Goal: Information Seeking & Learning: Learn about a topic

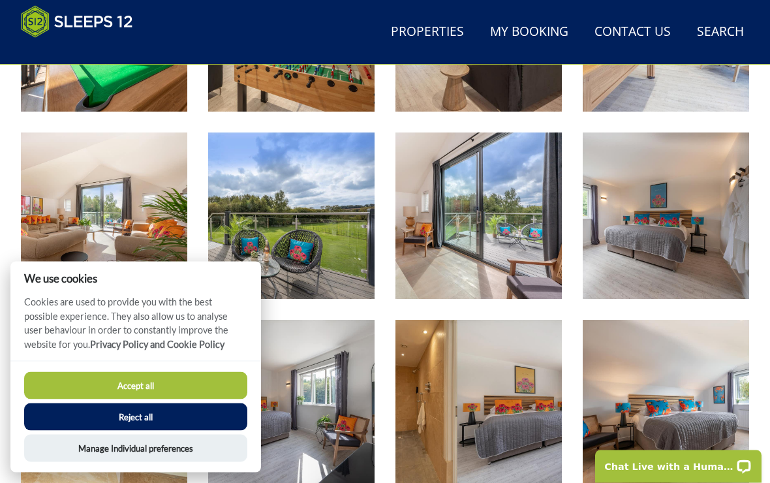
scroll to position [1237, 0]
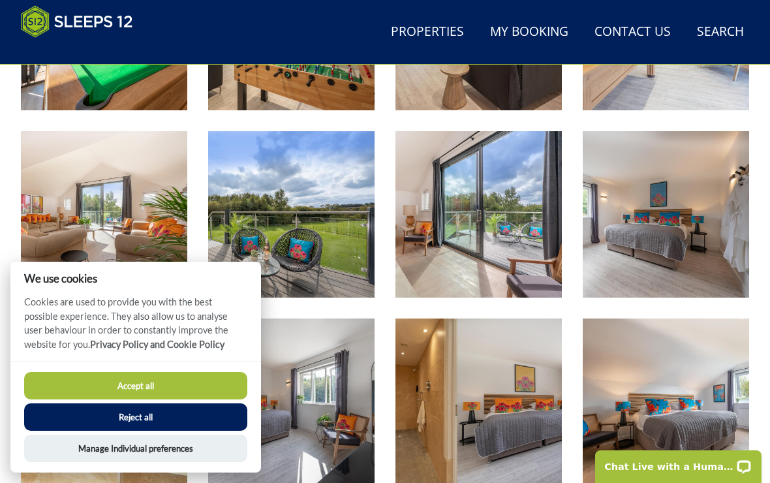
click at [127, 431] on button "Reject all" at bounding box center [135, 416] width 223 height 27
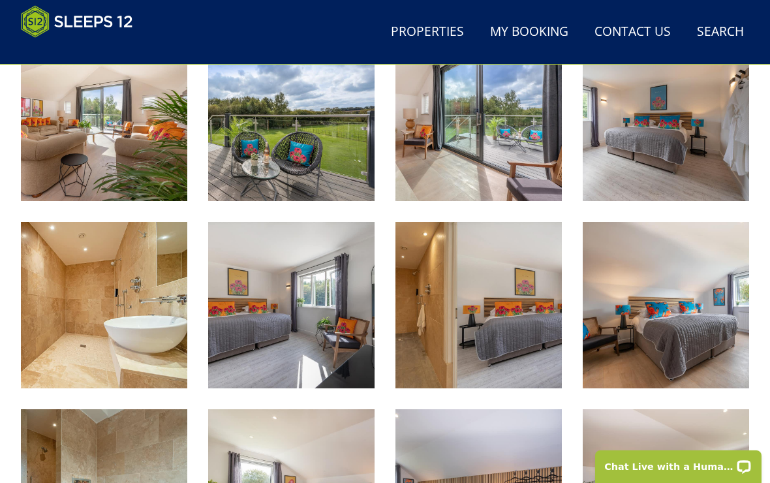
scroll to position [1394, 0]
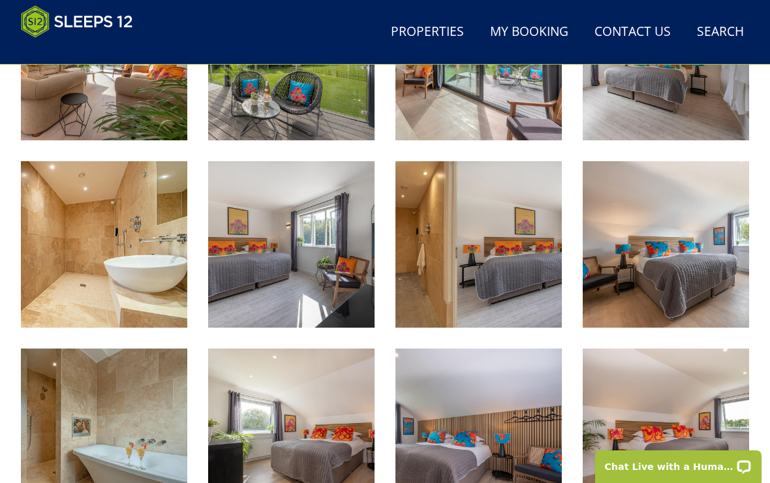
click at [89, 301] on img at bounding box center [104, 244] width 166 height 166
click at [485, 277] on img at bounding box center [478, 244] width 166 height 166
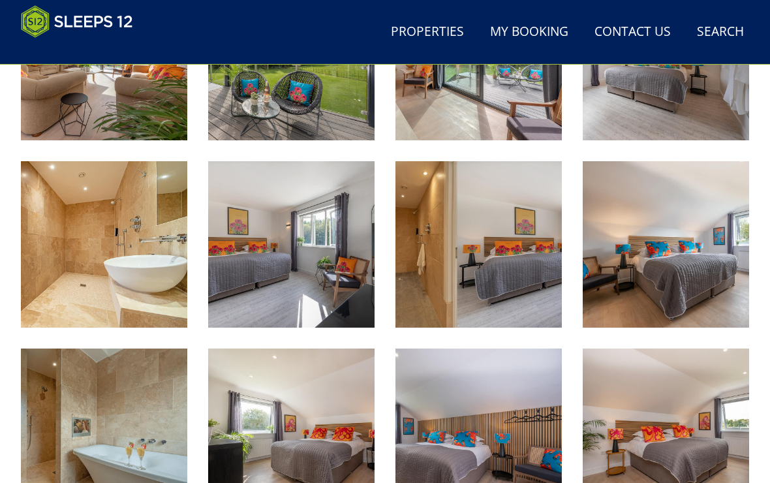
click at [339, 234] on img at bounding box center [291, 244] width 166 height 166
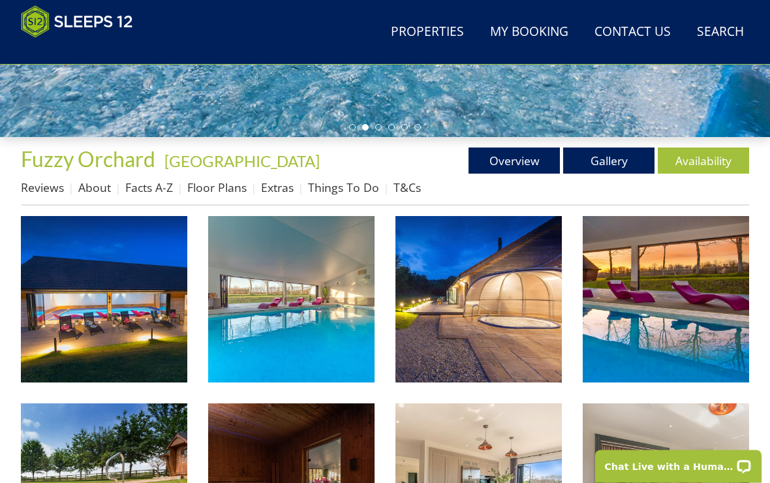
scroll to position [406, 0]
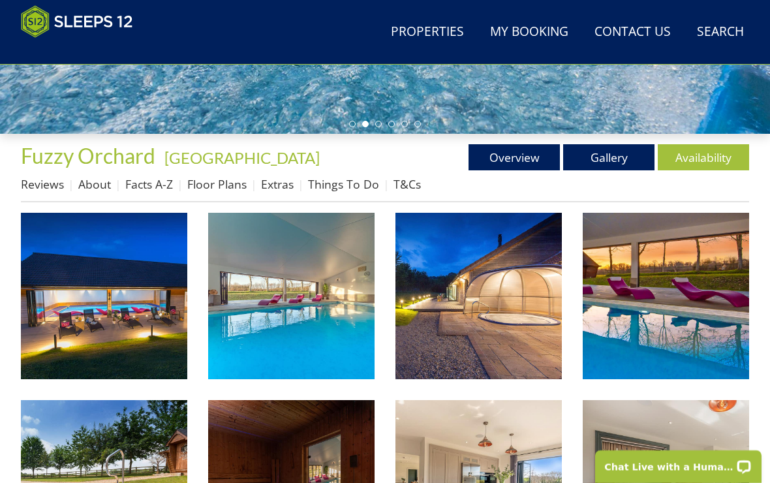
click at [221, 185] on link "Floor Plans" at bounding box center [216, 184] width 59 height 16
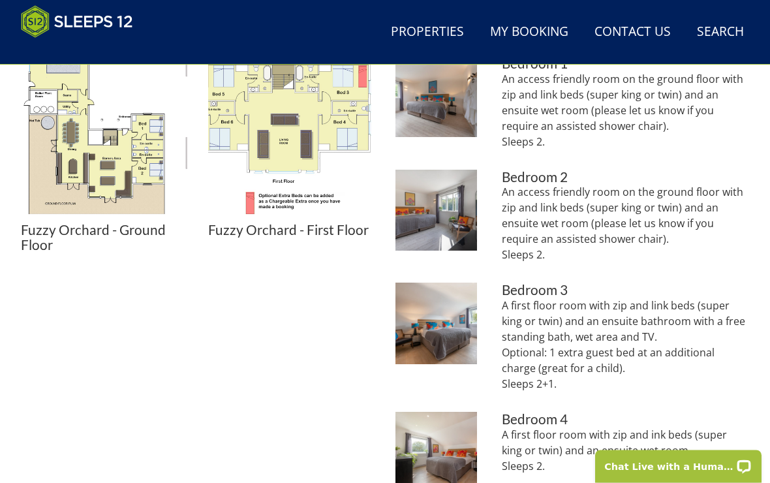
scroll to position [594, 0]
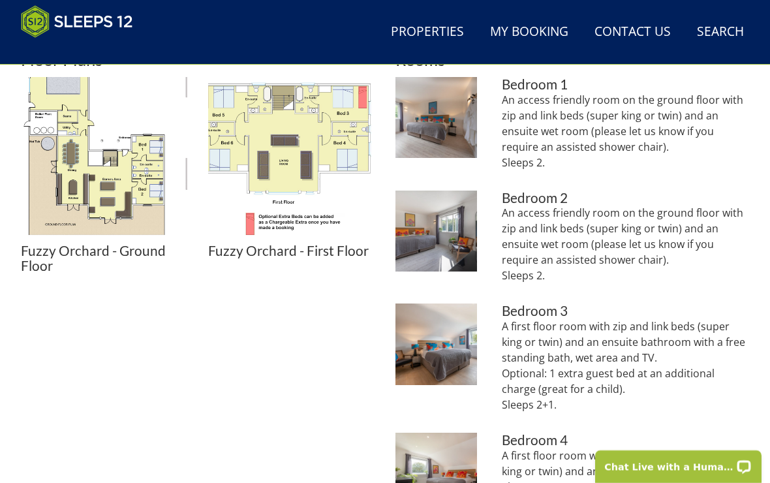
click at [129, 176] on img at bounding box center [104, 160] width 166 height 166
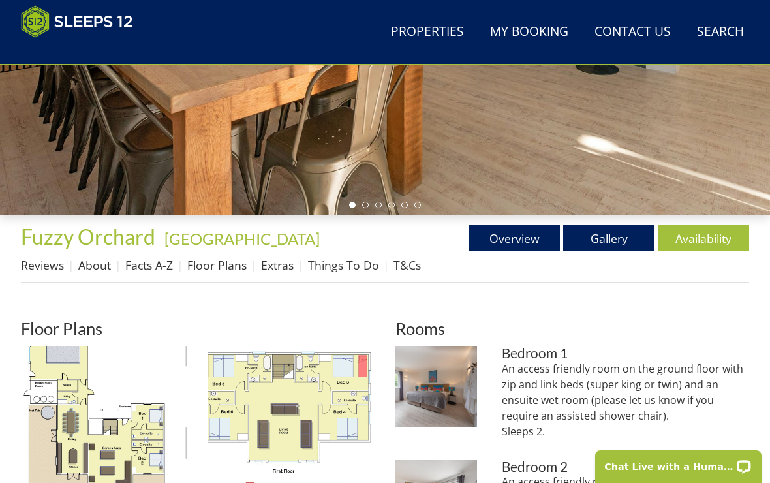
scroll to position [324, 0]
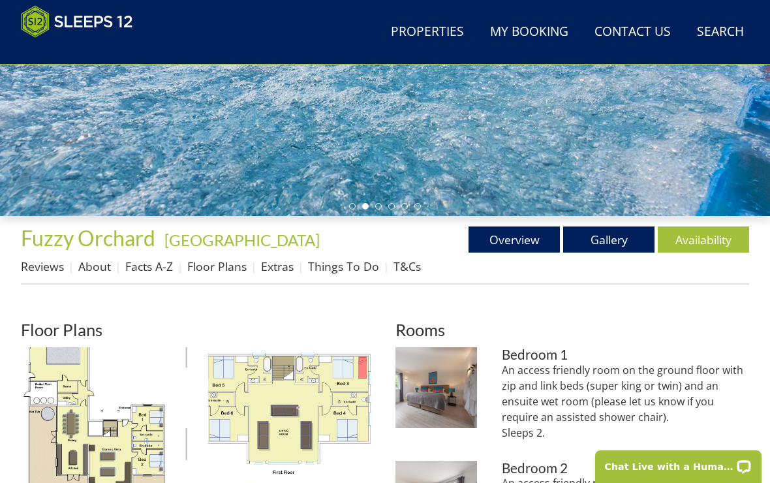
click at [160, 258] on link "Facts A-Z" at bounding box center [149, 266] width 48 height 16
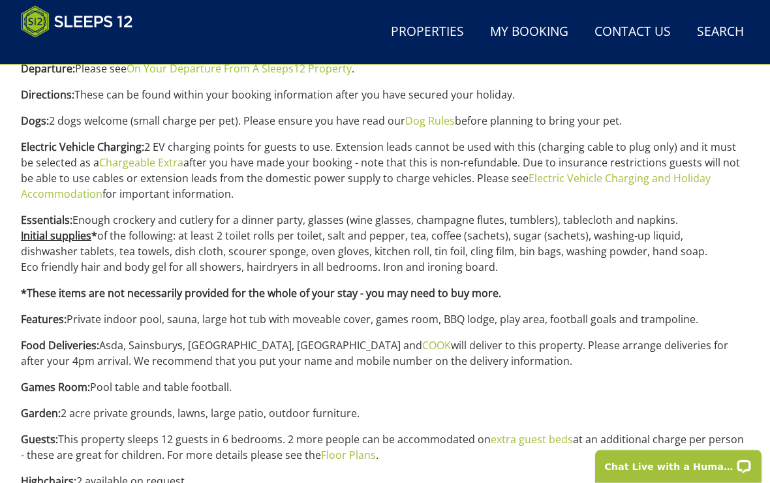
scroll to position [937, 0]
